Goal: Task Accomplishment & Management: Manage account settings

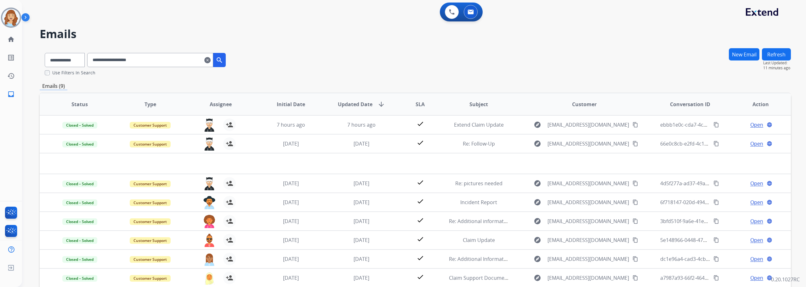
click at [16, 18] on img at bounding box center [11, 18] width 18 height 18
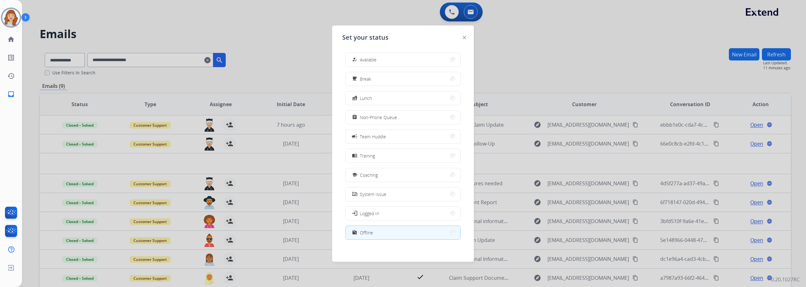
click at [381, 232] on button "work_off Offline" at bounding box center [403, 233] width 115 height 14
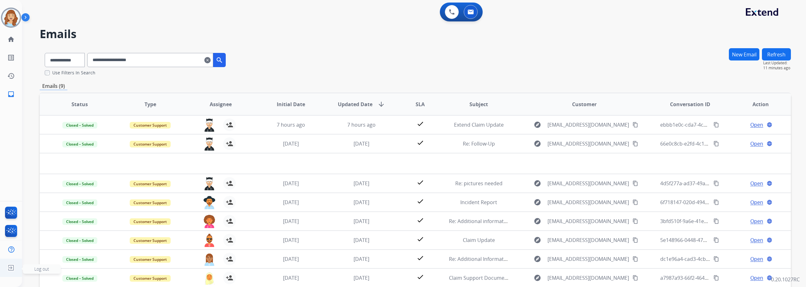
click at [10, 264] on img at bounding box center [10, 267] width 11 height 12
click at [40, 271] on span "Log out" at bounding box center [41, 269] width 15 height 6
